Goal: Transaction & Acquisition: Purchase product/service

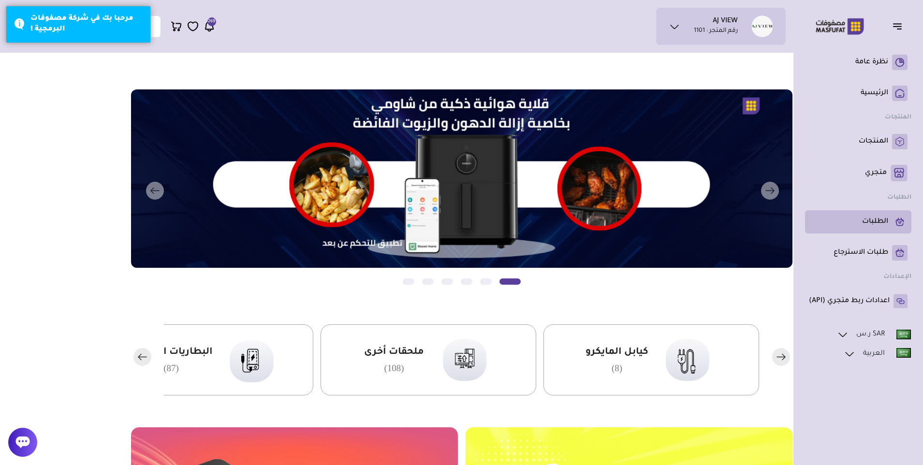
click at [867, 223] on p "الطلبات" at bounding box center [875, 222] width 26 height 10
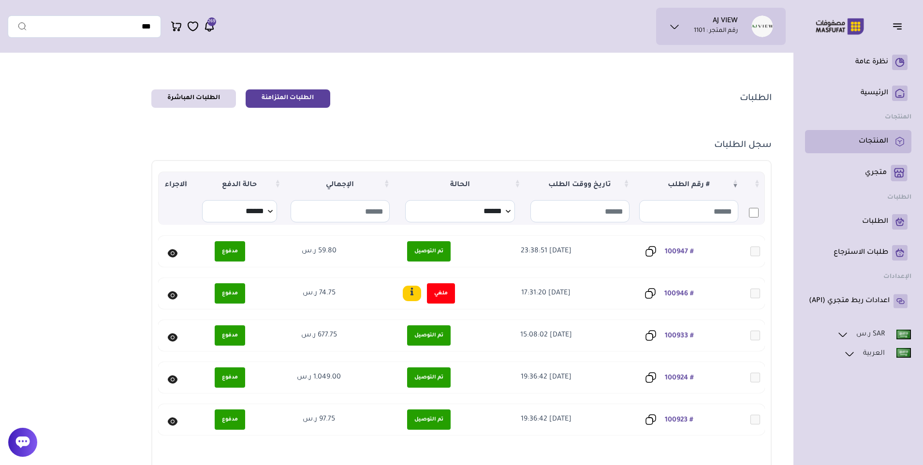
click at [870, 135] on link "المنتجات" at bounding box center [858, 141] width 99 height 15
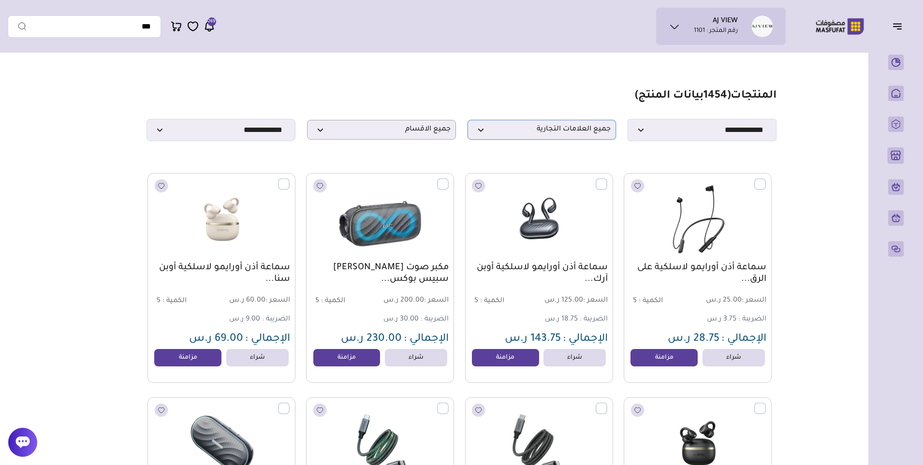
click at [539, 134] on span "جميع العلامات التجارية" at bounding box center [542, 129] width 138 height 9
type input "***"
click at [540, 145] on li "ابل" at bounding box center [542, 148] width 148 height 23
select select "*"
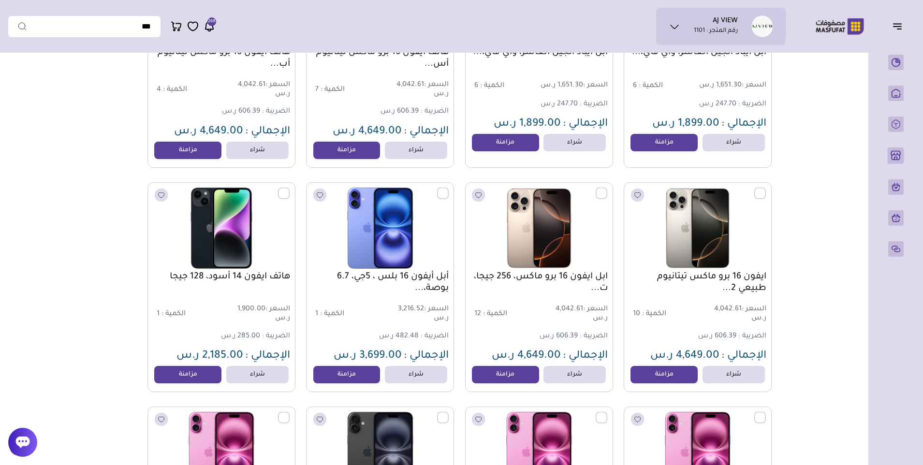
scroll to position [48, 0]
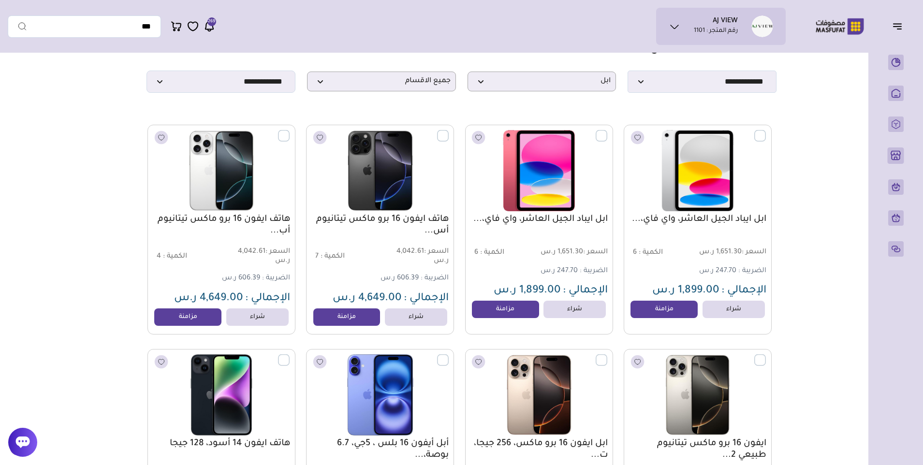
click at [202, 24] on ul "269 إشعارات" at bounding box center [193, 26] width 44 height 12
click at [207, 26] on icon at bounding box center [209, 26] width 12 height 12
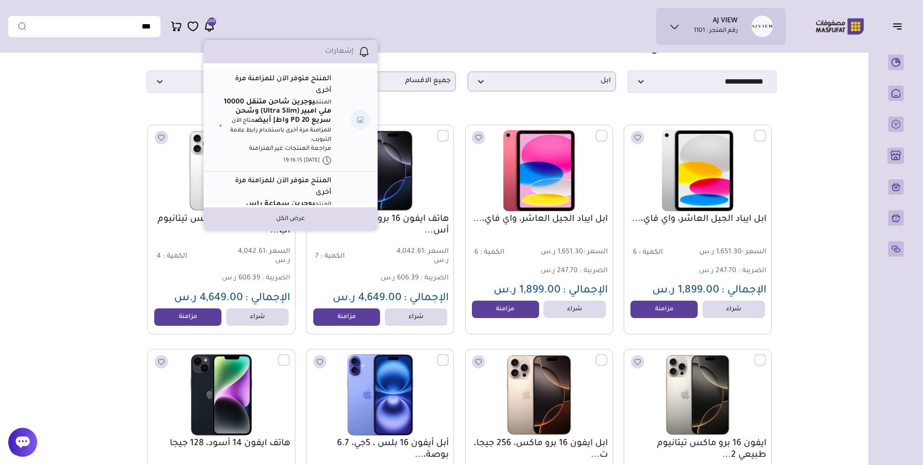
click at [283, 222] on link "عرض الكل" at bounding box center [290, 219] width 29 height 9
